Goal: Contribute content: Contribute content

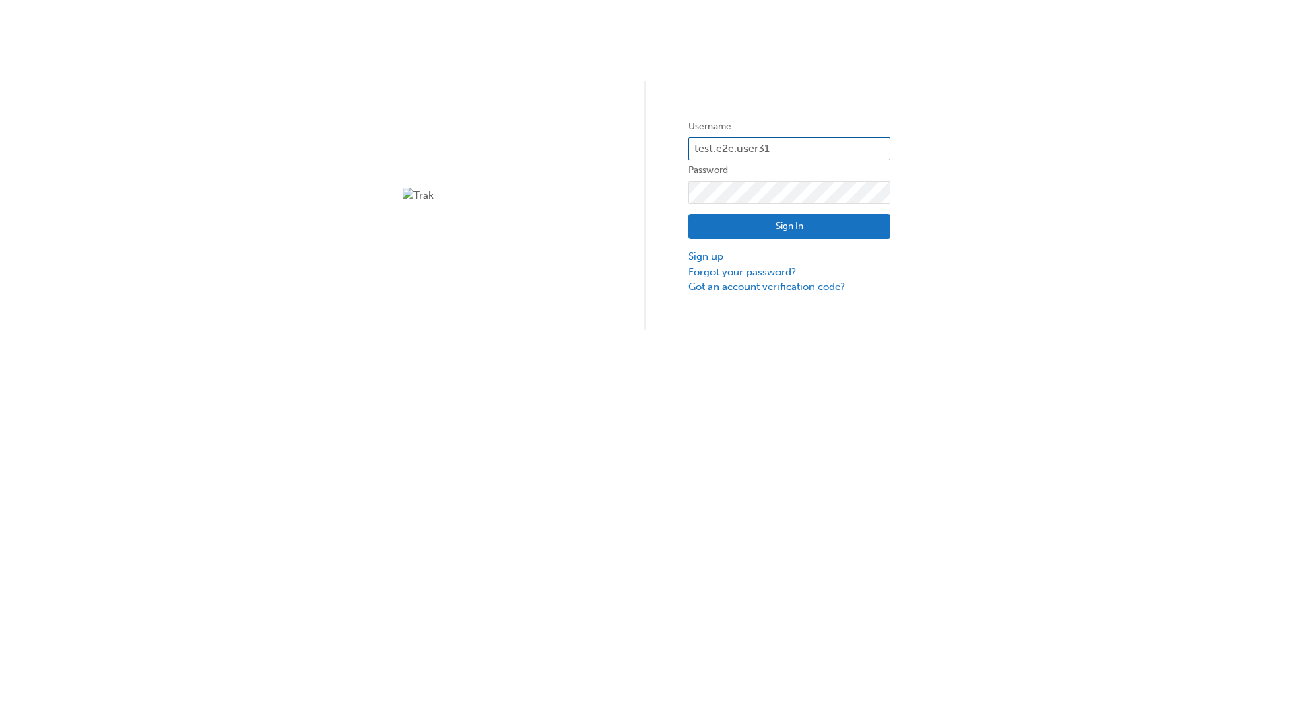
type input "test.e2e.user31"
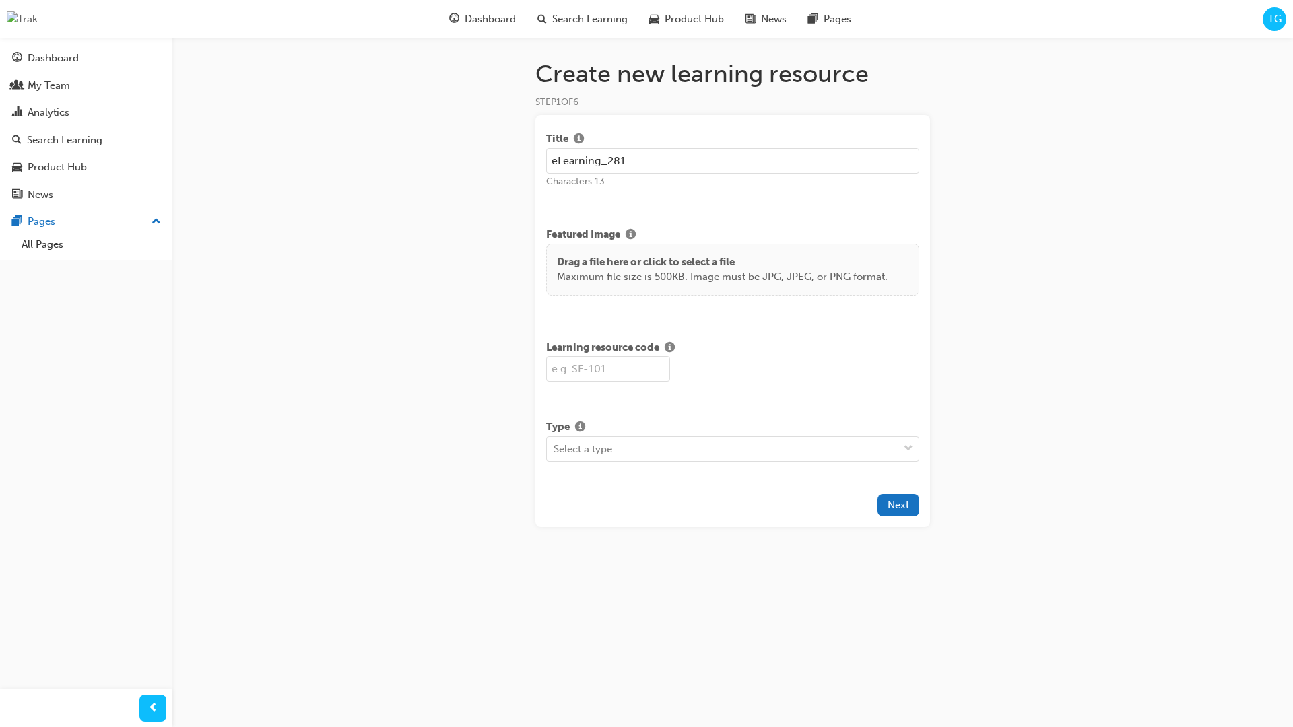
type input "eLearning_281"
type input "SF281"
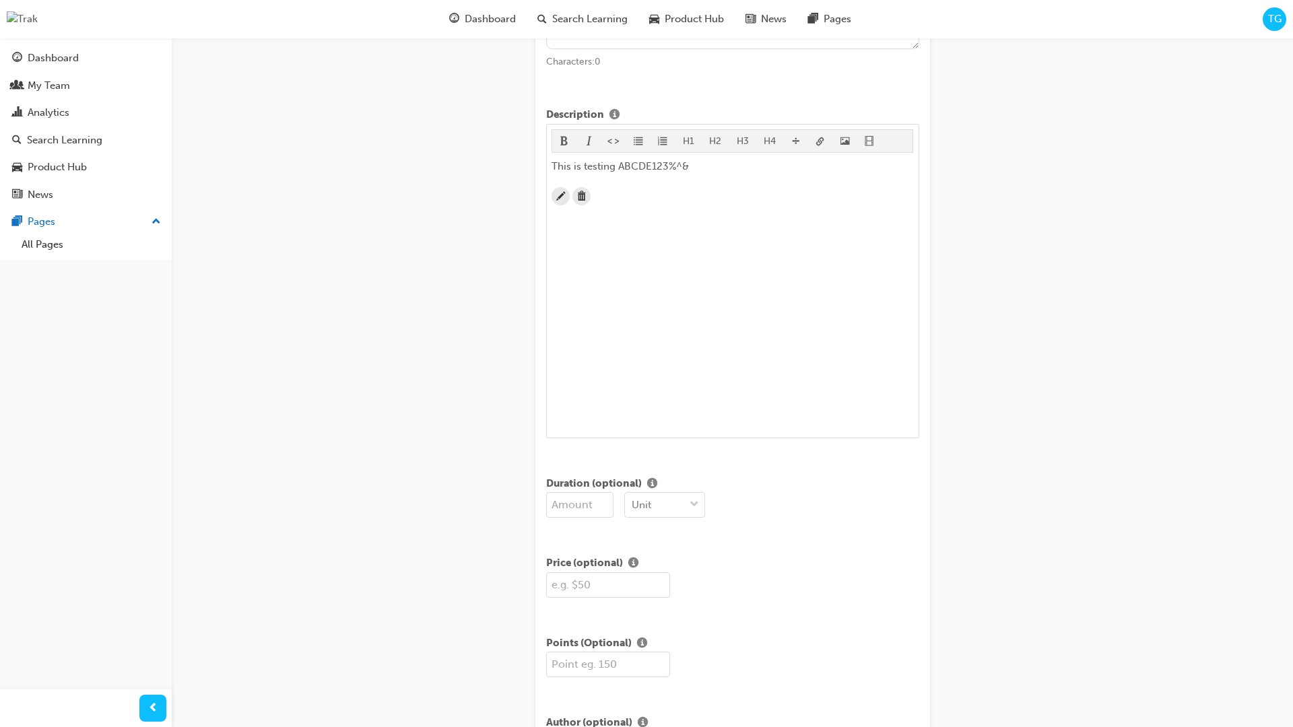
scroll to position [327, 0]
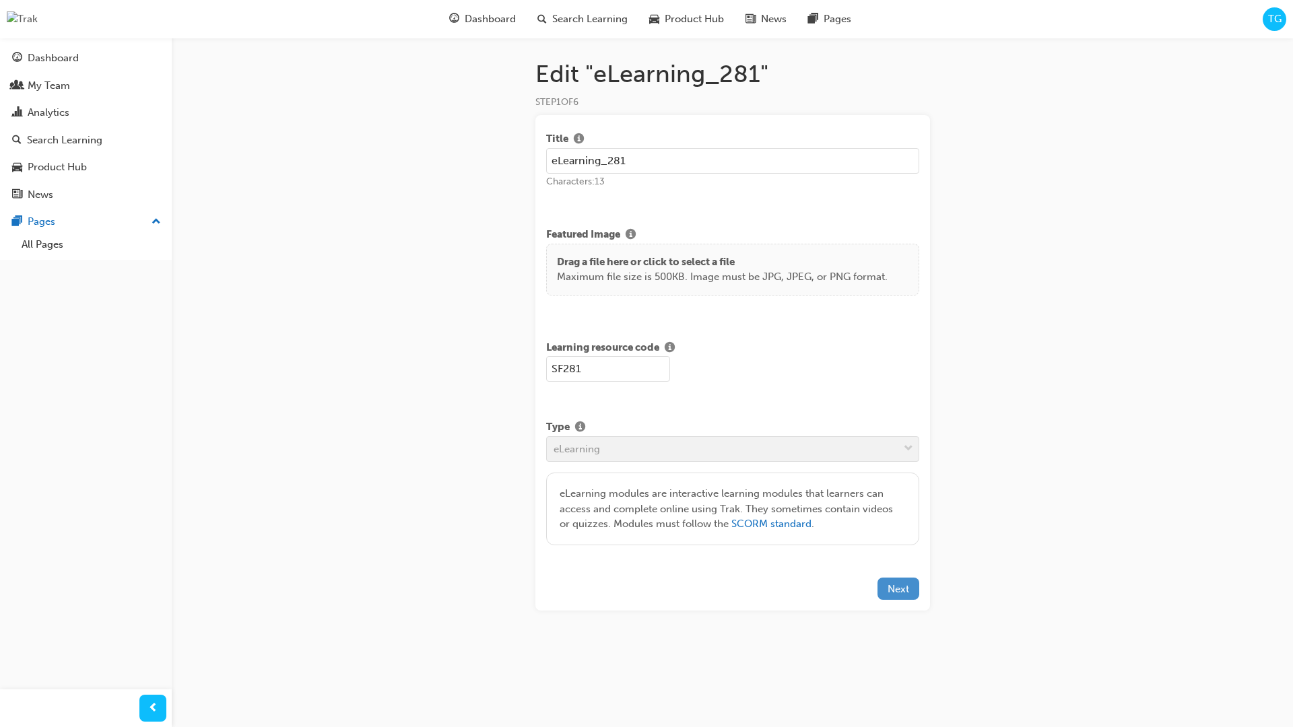
click at [899, 593] on span "Next" at bounding box center [899, 589] width 22 height 12
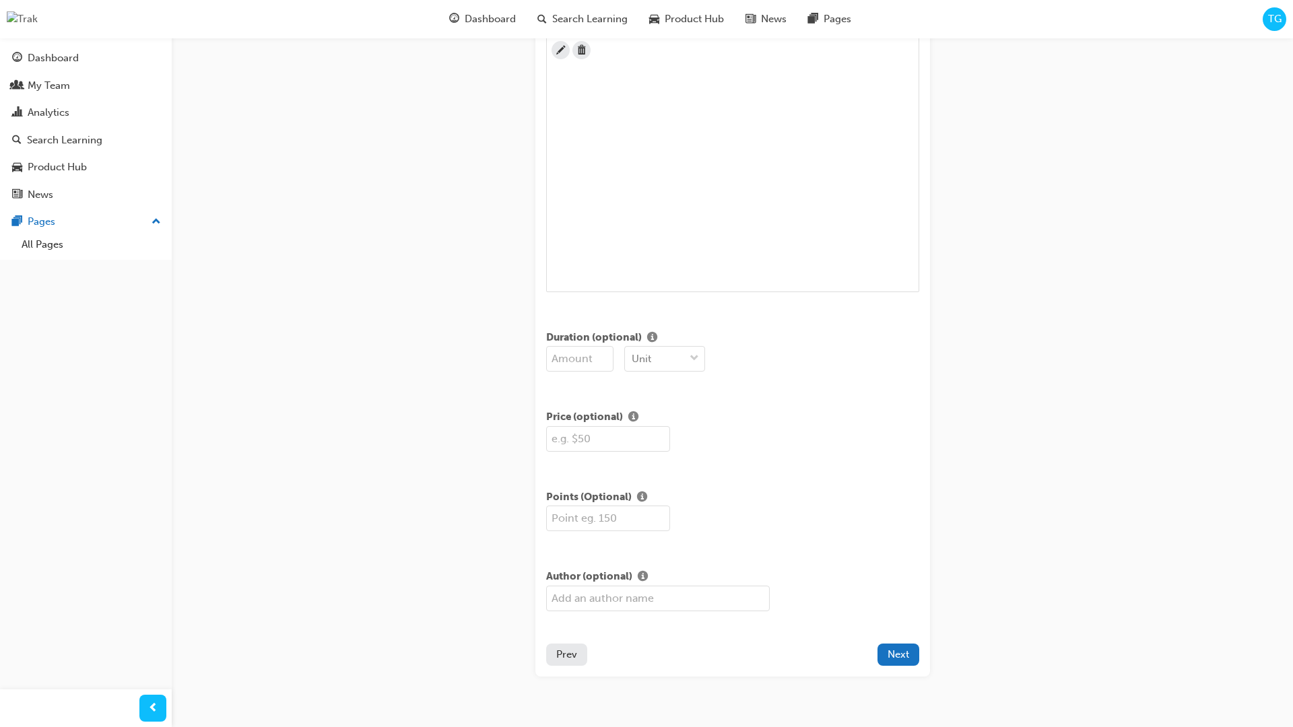
scroll to position [327, 0]
